Goal: Transaction & Acquisition: Subscribe to service/newsletter

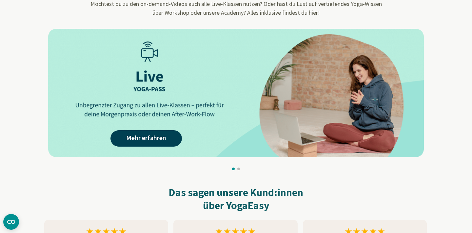
scroll to position [632, 0]
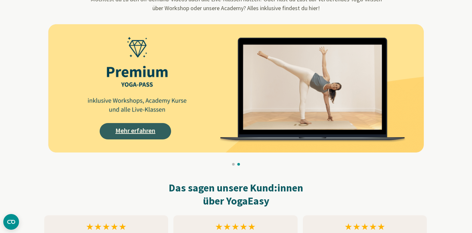
click at [152, 133] on link "Mehr erfahren" at bounding box center [135, 131] width 71 height 16
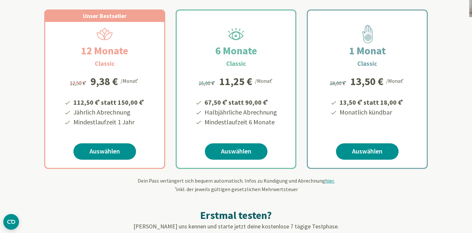
scroll to position [116, 0]
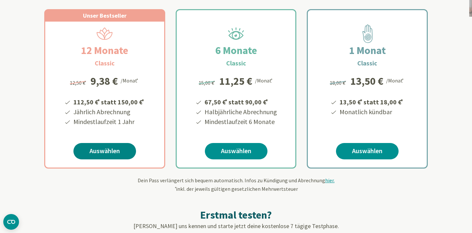
click at [110, 154] on link "Auswählen" at bounding box center [104, 151] width 63 height 16
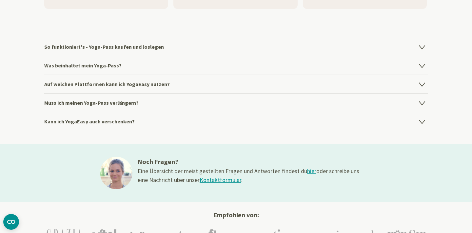
scroll to position [933, 0]
click at [154, 47] on h4 "So funktioniert's - Yoga-Pass kaufen und loslegen" at bounding box center [236, 46] width 384 height 18
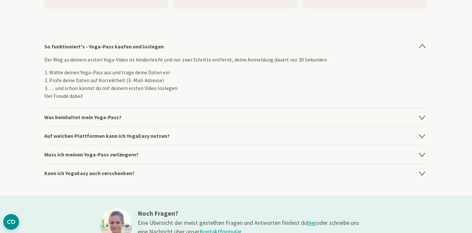
click at [113, 115] on h4 "Was beinhaltet mein Yoga-Pass?" at bounding box center [236, 117] width 384 height 19
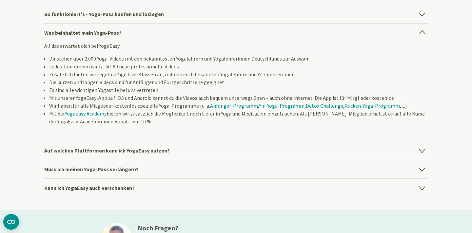
scroll to position [971, 0]
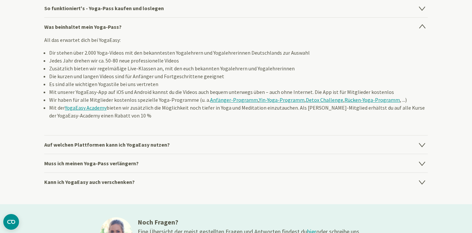
click at [103, 147] on h4 "Auf welchen Plattformen kann ich YogaEasy nutzen?" at bounding box center [236, 144] width 384 height 19
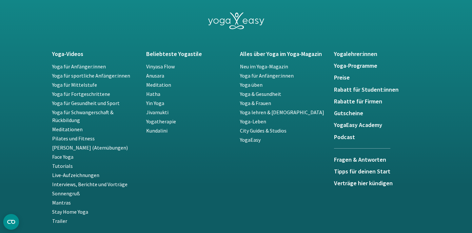
scroll to position [1223, 0]
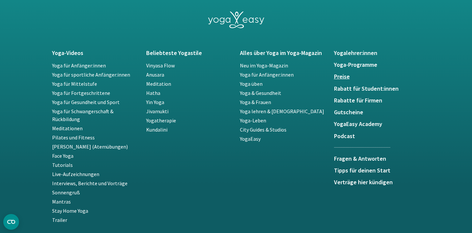
click at [344, 79] on h5 "Preise" at bounding box center [377, 76] width 86 height 7
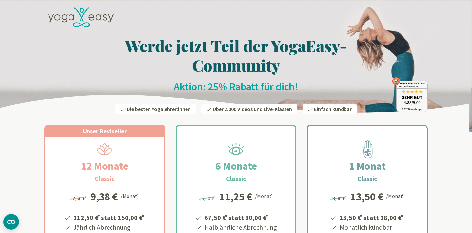
scroll to position [1223, 0]
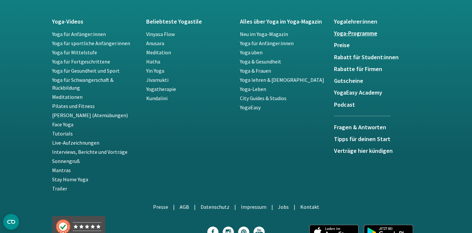
click at [371, 32] on h5 "Yoga-Programme" at bounding box center [377, 33] width 86 height 7
